Goal: Task Accomplishment & Management: Manage account settings

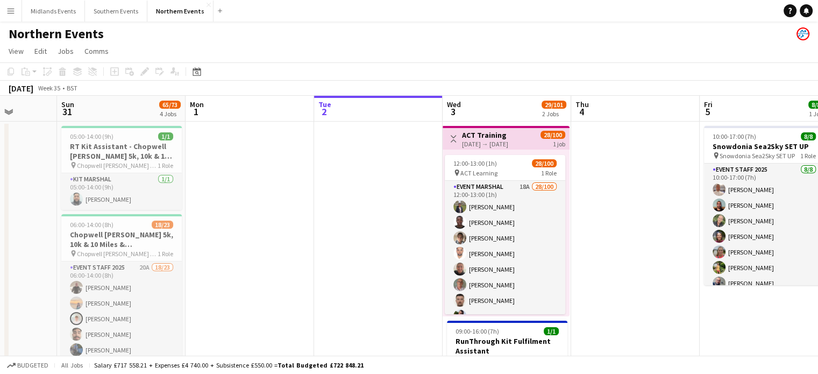
scroll to position [0, 303]
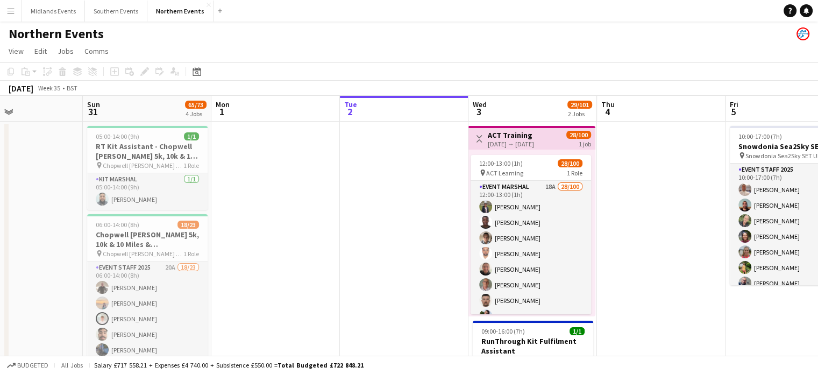
drag, startPoint x: 269, startPoint y: 203, endPoint x: 480, endPoint y: 199, distance: 211.5
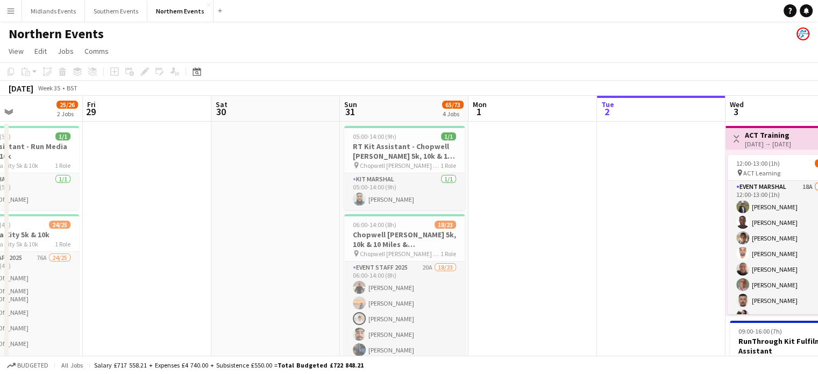
drag, startPoint x: 512, startPoint y: 204, endPoint x: 541, endPoint y: 204, distance: 28.5
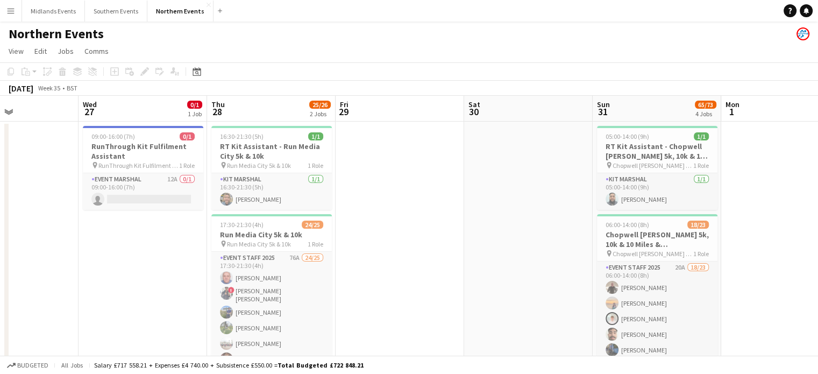
scroll to position [0, 279]
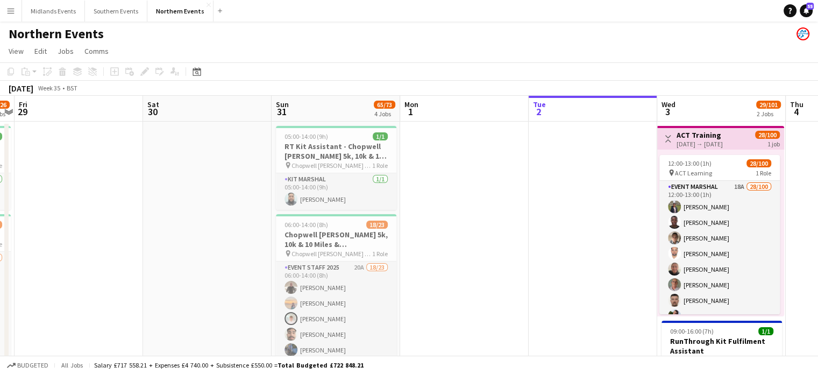
drag, startPoint x: 138, startPoint y: 204, endPoint x: 209, endPoint y: 182, distance: 74.7
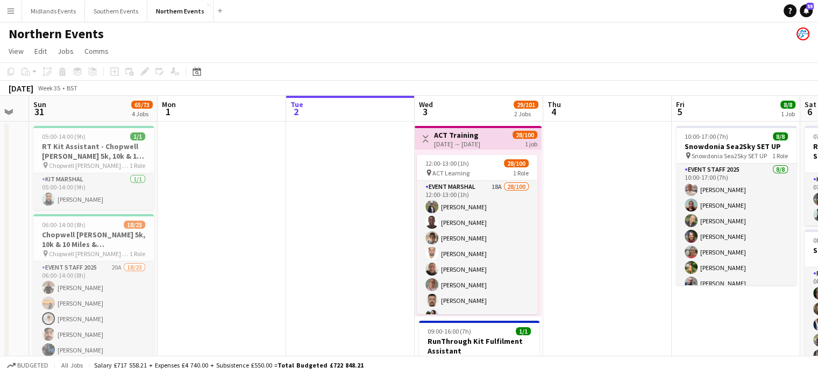
scroll to position [0, 407]
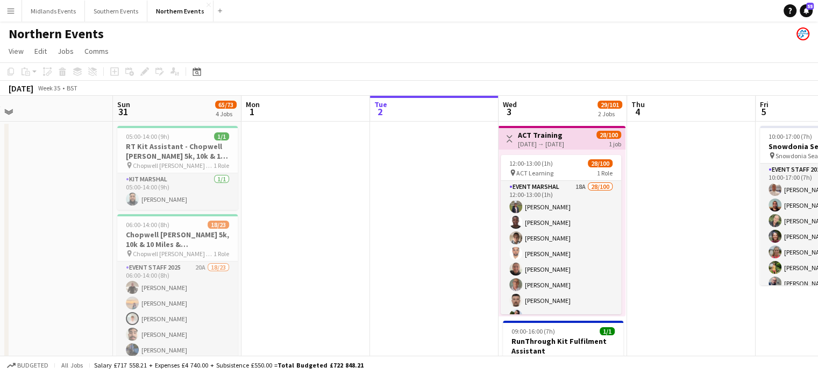
drag, startPoint x: 674, startPoint y: 163, endPoint x: 322, endPoint y: 258, distance: 365.0
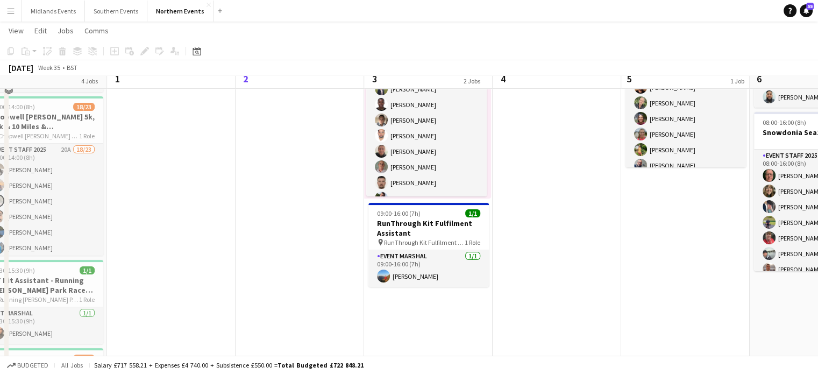
scroll to position [102, 0]
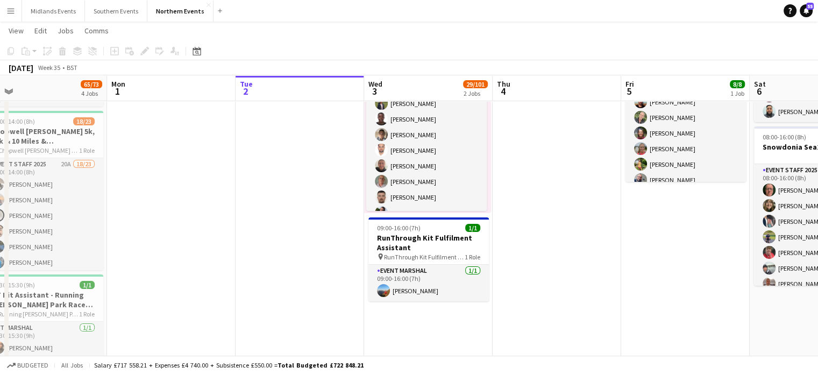
click at [799, 125] on app-date-cell "07:00-16:00 (9h) 2/2 RT Kit Assistant - Snowdonia Sea2Sky 1 Role Kit Marshal [D…" at bounding box center [814, 281] width 129 height 527
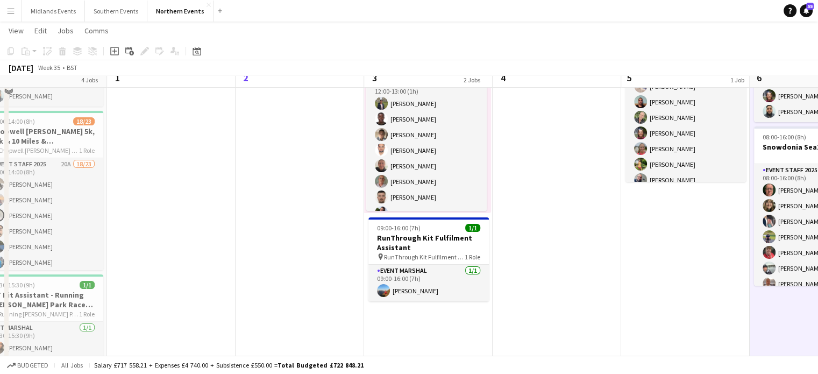
scroll to position [0, 0]
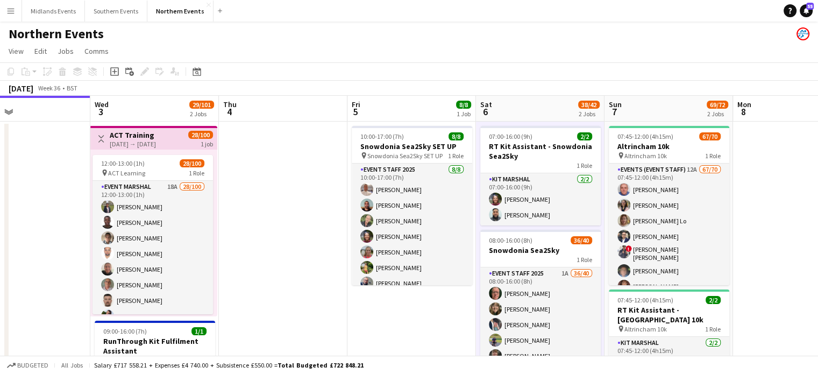
drag, startPoint x: 751, startPoint y: 238, endPoint x: 473, endPoint y: 263, distance: 279.3
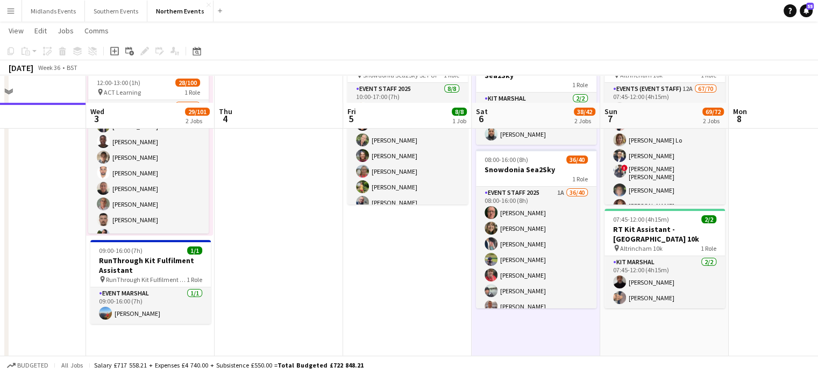
scroll to position [107, 0]
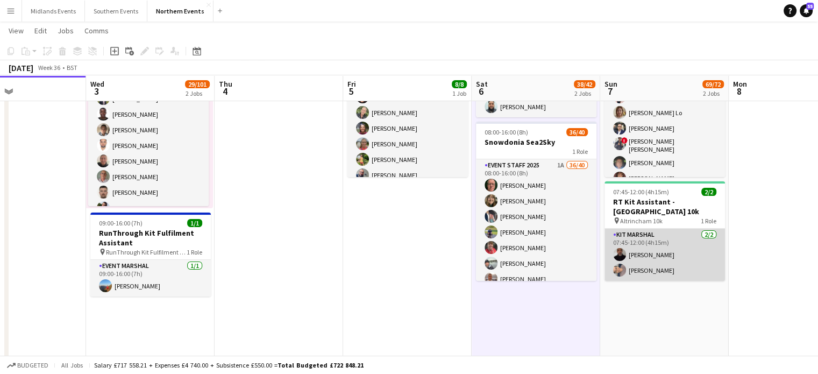
click at [661, 260] on app-card-role "Kit Marshal [DATE] 07:45-12:00 (4h15m) [PERSON_NAME] Yin [PERSON_NAME]" at bounding box center [665, 255] width 121 height 52
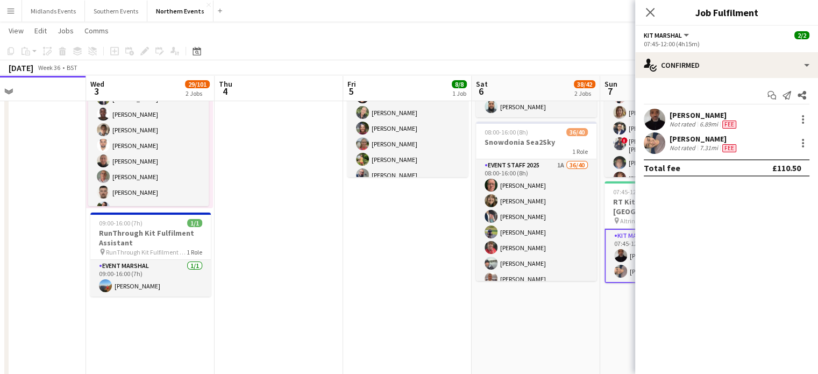
drag, startPoint x: 716, startPoint y: 114, endPoint x: 667, endPoint y: 120, distance: 49.3
click at [667, 120] on div "[PERSON_NAME] Not rated 6.89mi Fee" at bounding box center [726, 120] width 183 height 22
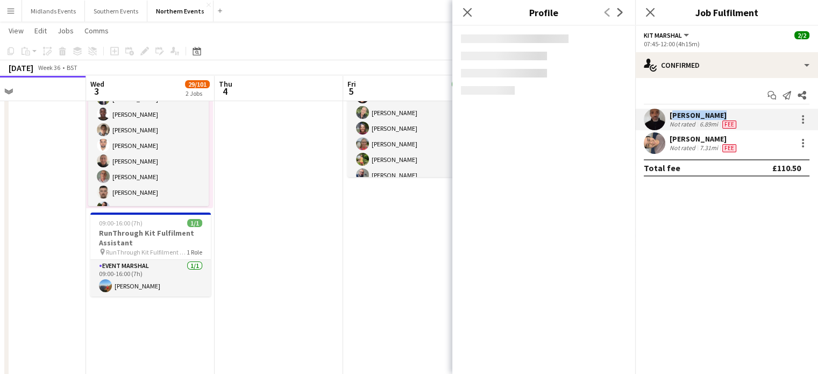
click at [667, 120] on div "[PERSON_NAME] Not rated 6.89mi Fee" at bounding box center [726, 120] width 183 height 22
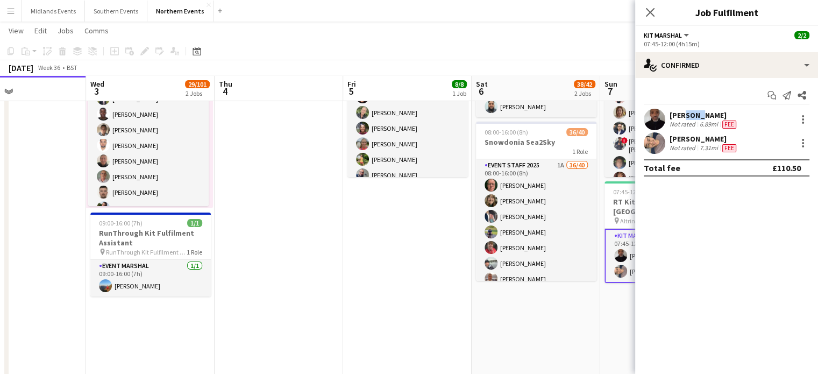
drag, startPoint x: 683, startPoint y: 117, endPoint x: 702, endPoint y: 118, distance: 18.8
click at [702, 118] on div "[PERSON_NAME]" at bounding box center [704, 115] width 69 height 10
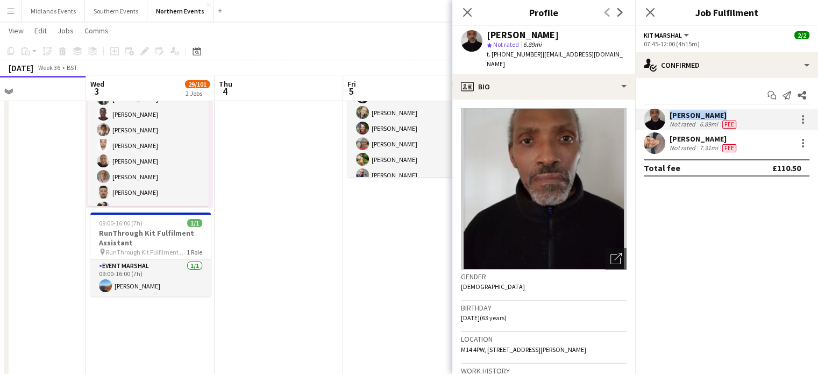
drag, startPoint x: 724, startPoint y: 111, endPoint x: 665, endPoint y: 117, distance: 60.1
click at [665, 117] on div "[PERSON_NAME] Not rated 6.89mi Fee" at bounding box center [726, 120] width 183 height 22
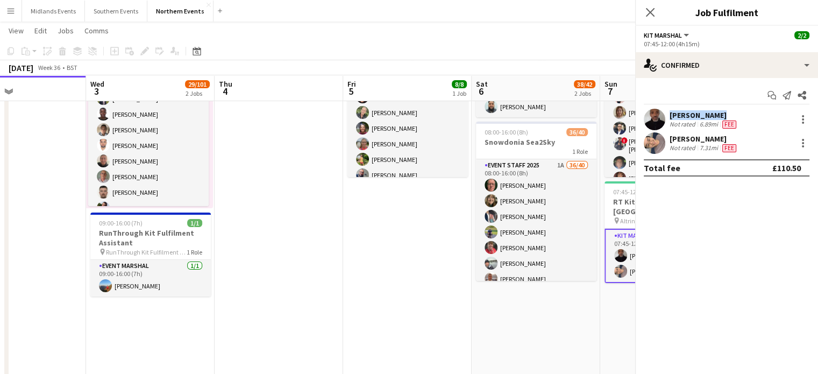
copy div "[PERSON_NAME]"
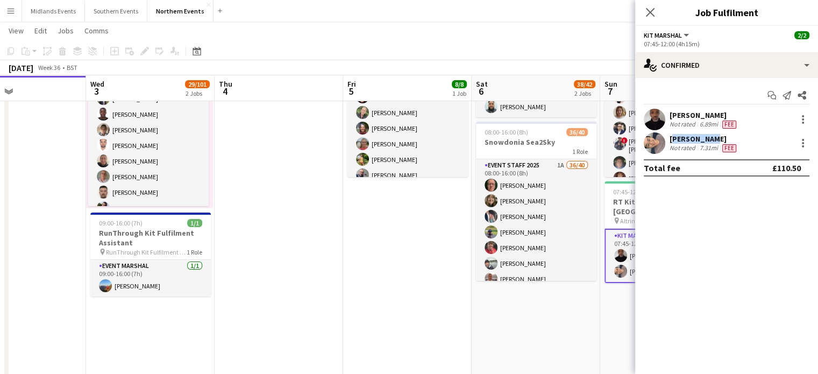
drag, startPoint x: 669, startPoint y: 138, endPoint x: 702, endPoint y: 142, distance: 32.4
click at [702, 142] on div "[PERSON_NAME]" at bounding box center [704, 139] width 69 height 10
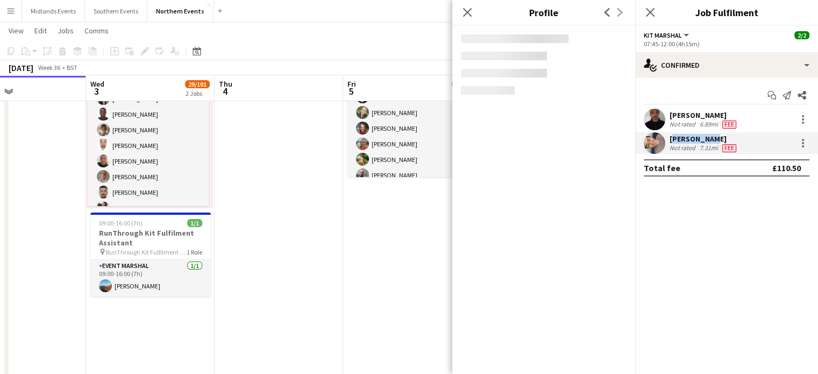
copy div "[PERSON_NAME]"
